Goal: Use online tool/utility

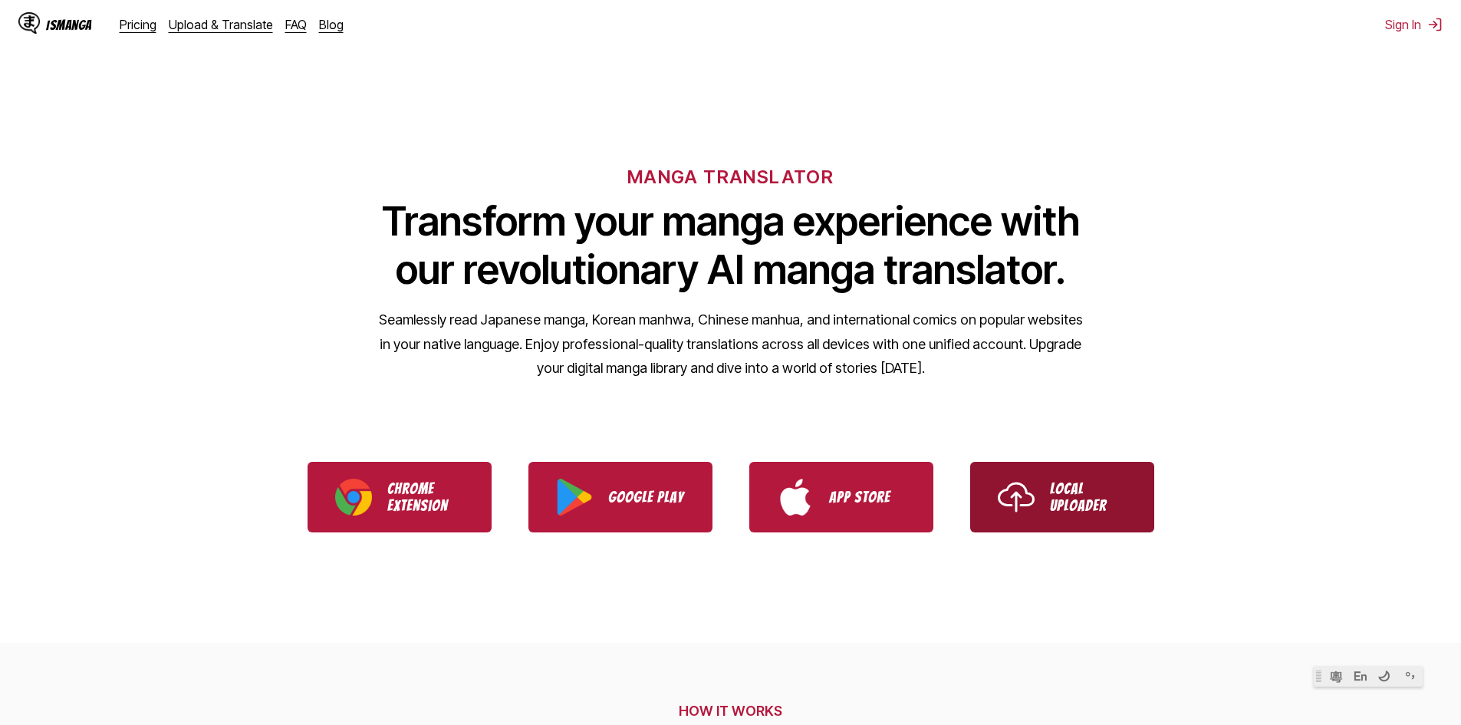
click at [1059, 493] on p "Local Uploader" at bounding box center [1088, 497] width 77 height 34
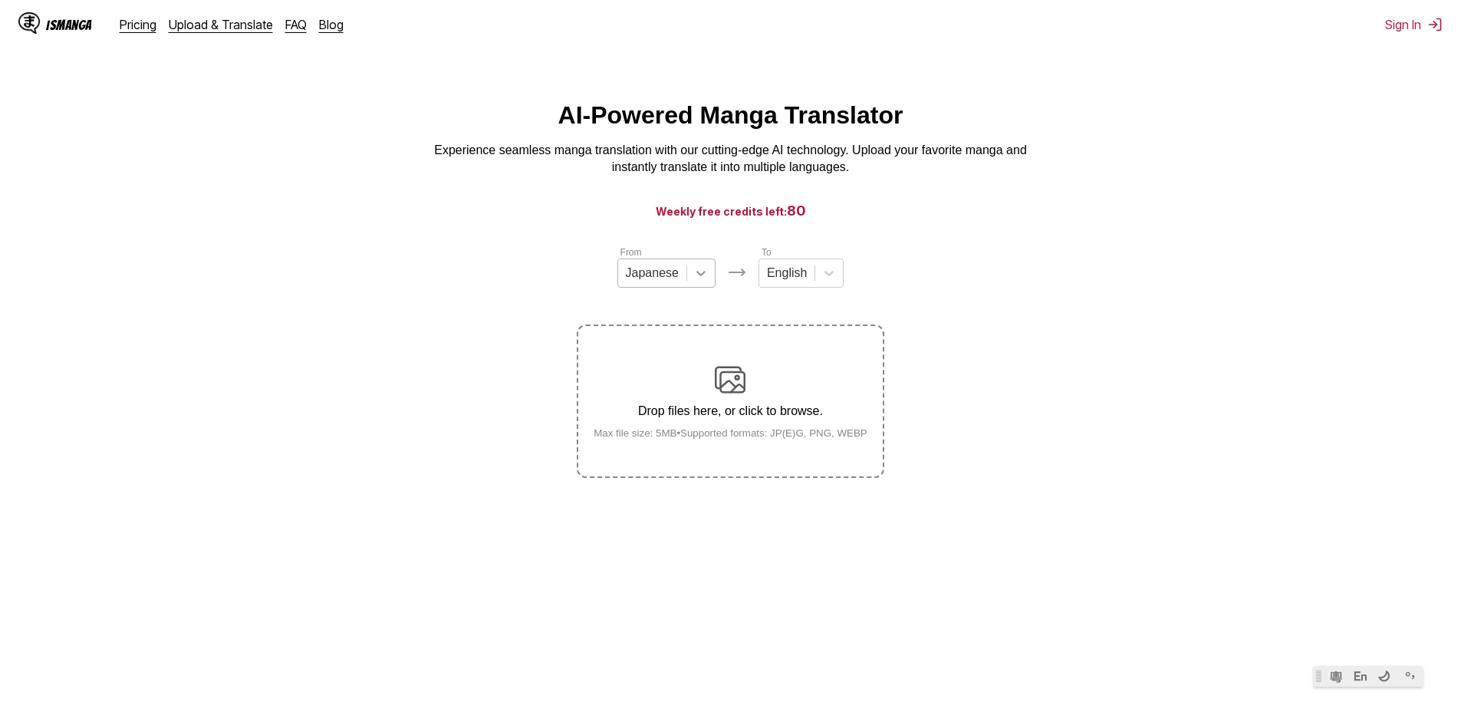
click at [703, 281] on icon at bounding box center [701, 272] width 15 height 15
click at [674, 401] on div "English" at bounding box center [667, 388] width 98 height 26
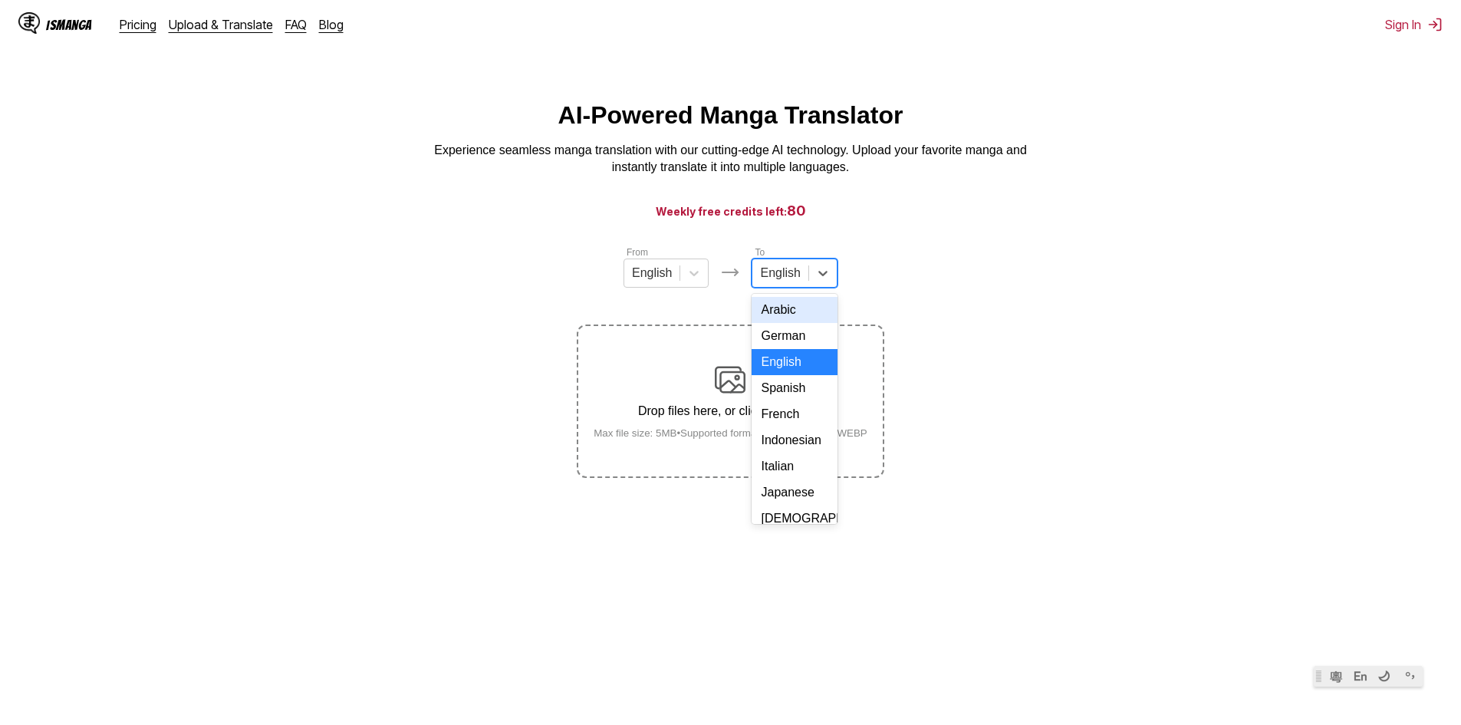
click at [803, 285] on div "English" at bounding box center [780, 273] width 55 height 23
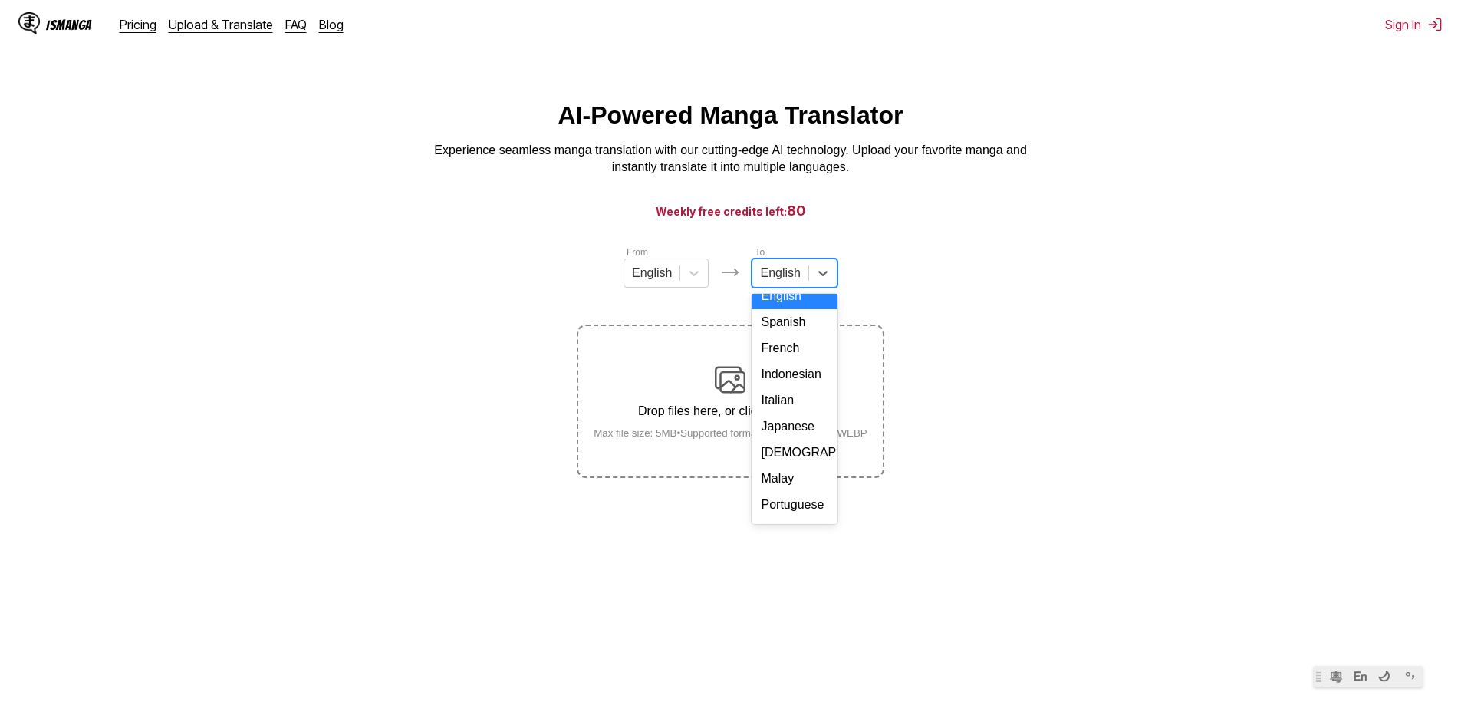
scroll to position [259, 0]
click at [793, 504] on div "Chinese" at bounding box center [794, 508] width 85 height 26
click at [742, 418] on p "Drop files here, or click to browse." at bounding box center [731, 411] width 298 height 14
click at [0, 0] on input "Drop files here, or click to browse. Max file size: 5MB • Supported formats: JP…" at bounding box center [0, 0] width 0 height 0
